Goal: Task Accomplishment & Management: Complete application form

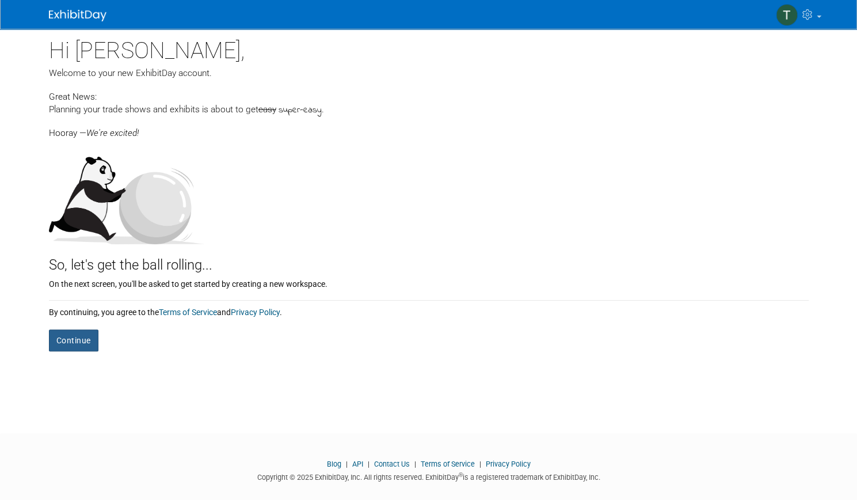
click at [70, 343] on button "Continue" at bounding box center [73, 340] width 49 height 22
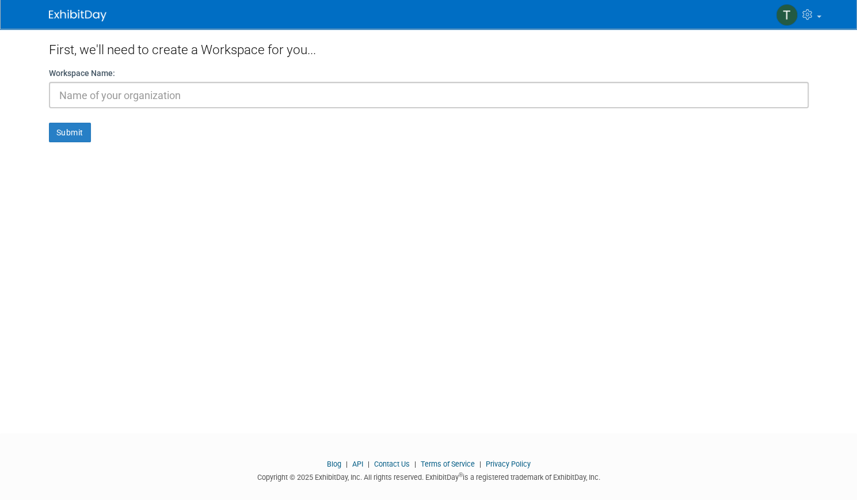
click at [128, 97] on input "text" at bounding box center [429, 95] width 760 height 26
type input "Light Loft"
click at [64, 134] on button "Submit" at bounding box center [70, 133] width 42 height 20
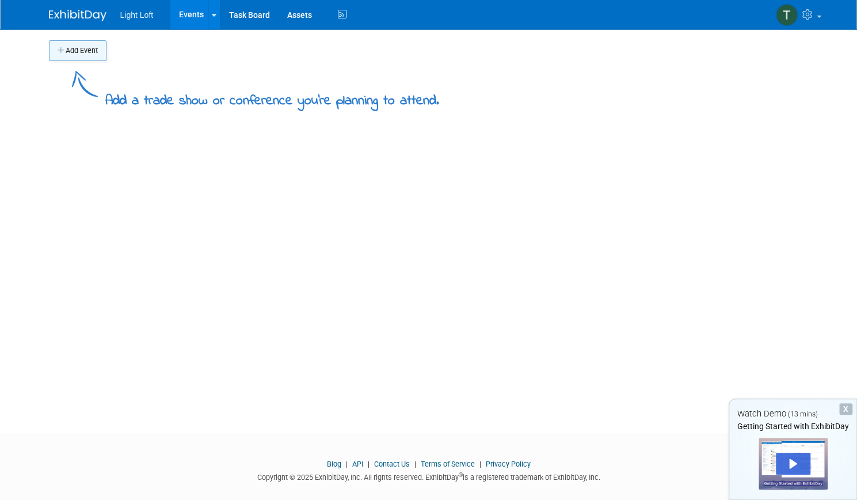
click at [73, 49] on button "Add Event" at bounding box center [78, 50] width 58 height 21
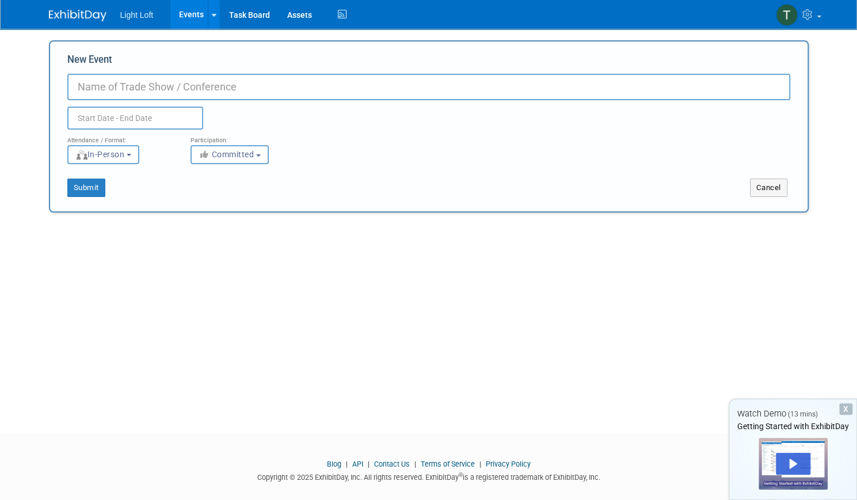
click at [106, 86] on input "New Event" at bounding box center [428, 87] width 723 height 26
type input "Home Show Barrie"
click at [108, 103] on div "Duplicate Event Warning" at bounding box center [429, 114] width 740 height 29
click at [106, 116] on input "text" at bounding box center [135, 117] width 136 height 23
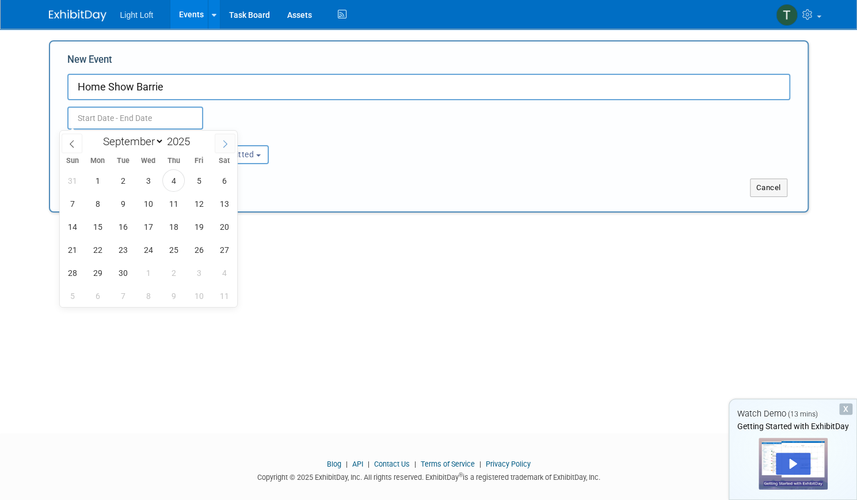
click at [222, 142] on icon at bounding box center [225, 144] width 8 height 8
select select "9"
click at [220, 227] on span "18" at bounding box center [224, 226] width 22 height 22
click at [192, 230] on span "17" at bounding box center [199, 226] width 22 height 22
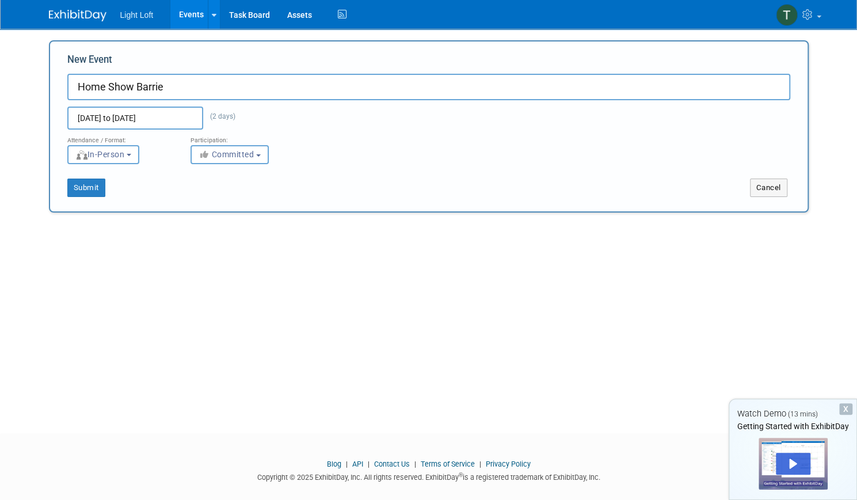
click at [122, 126] on input "Oct 17, 2025 to Oct 18, 2025" at bounding box center [135, 117] width 136 height 23
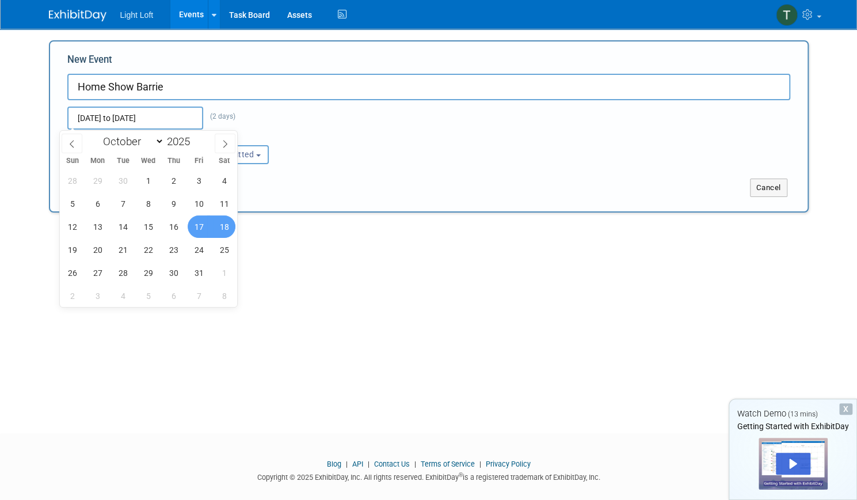
click at [201, 227] on span "17" at bounding box center [199, 226] width 22 height 22
click at [79, 248] on span "19" at bounding box center [72, 249] width 22 height 22
type input "Oct 17, 2025 to Oct 19, 2025"
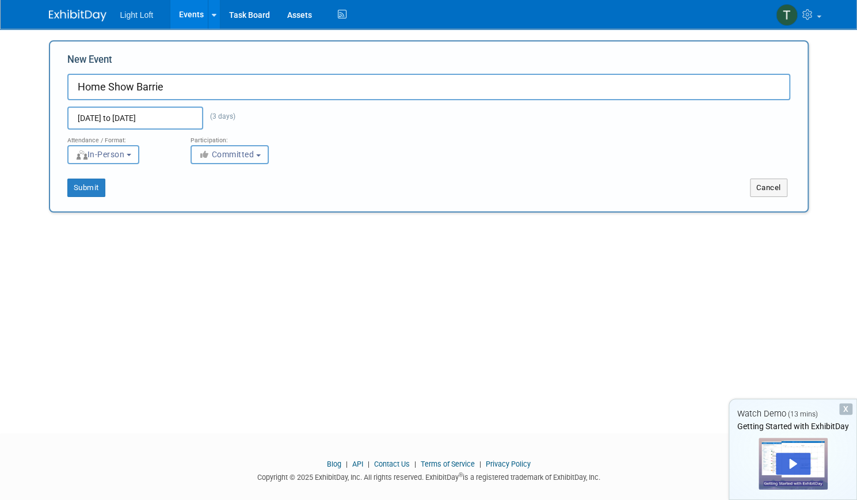
click at [219, 150] on span "Committed" at bounding box center [227, 154] width 56 height 9
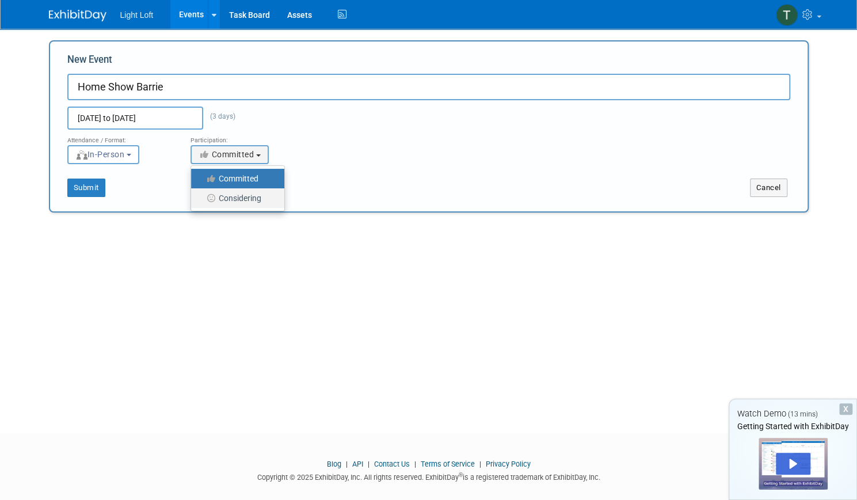
click at [230, 200] on label "Considering" at bounding box center [235, 198] width 76 height 15
click at [201, 200] on input "Considering" at bounding box center [197, 198] width 7 height 7
select select "2"
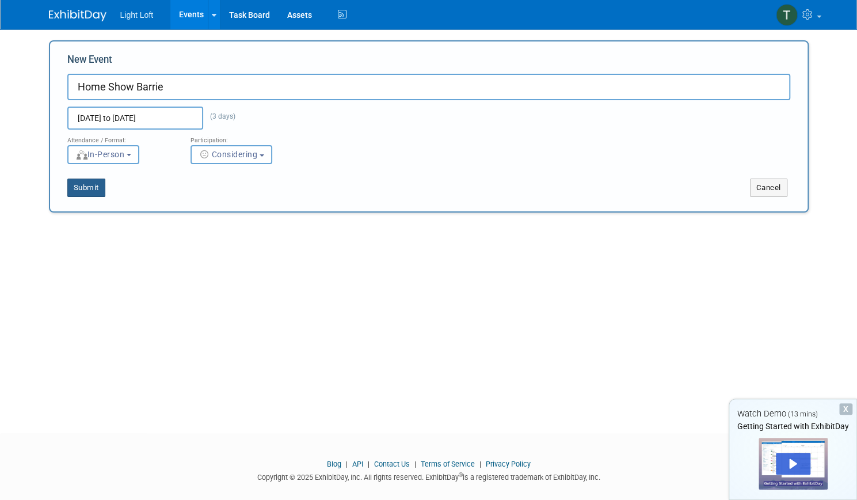
click at [82, 188] on button "Submit" at bounding box center [86, 187] width 38 height 18
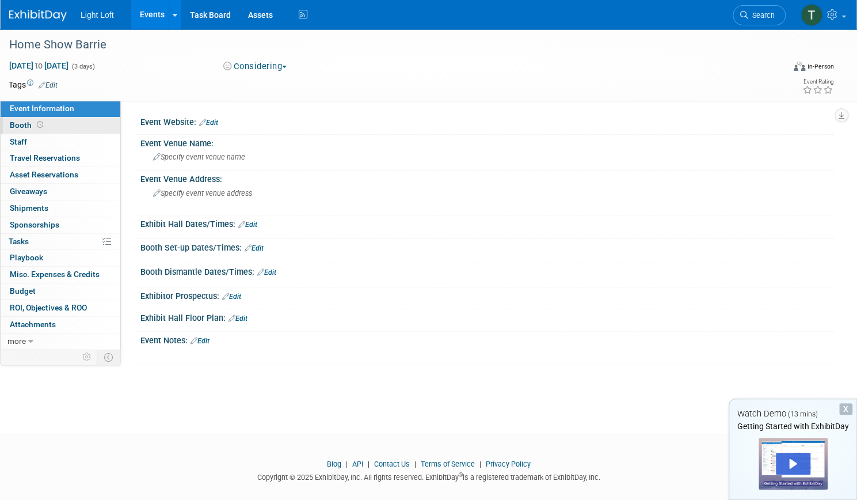
click at [45, 123] on span "Booth" at bounding box center [28, 124] width 36 height 9
